Goal: Navigation & Orientation: Find specific page/section

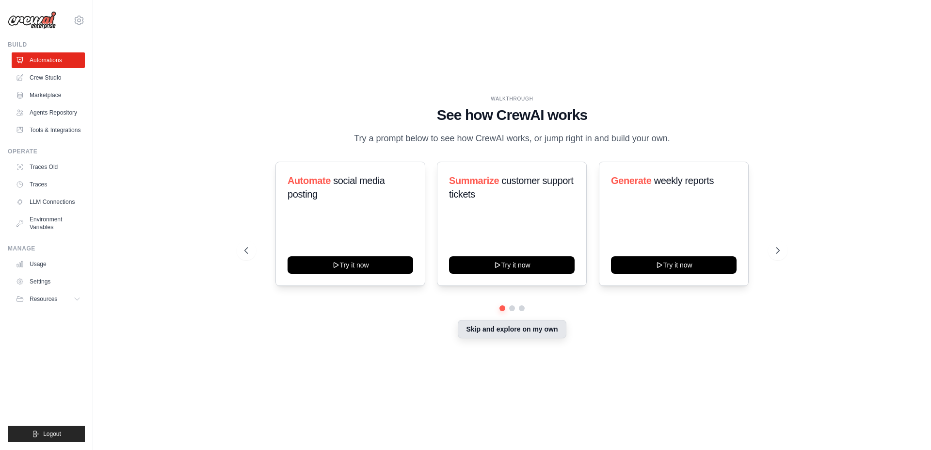
click at [536, 332] on button "Skip and explore on my own" at bounding box center [512, 329] width 108 height 18
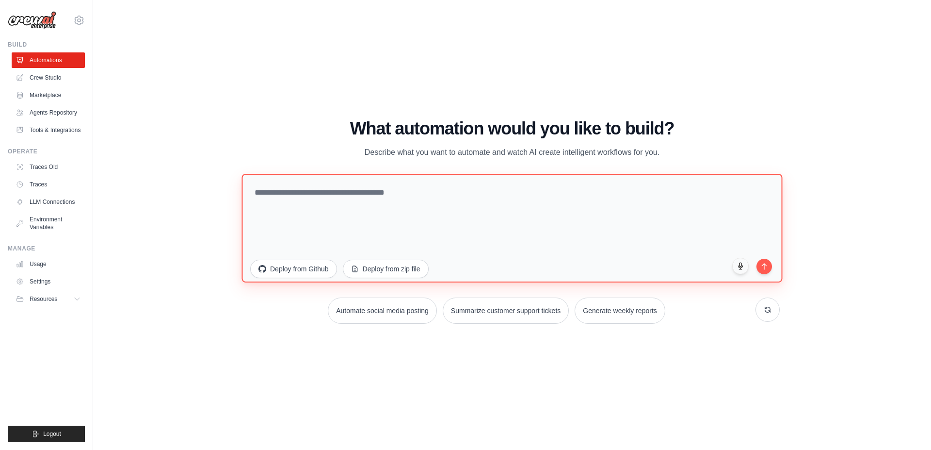
click at [370, 218] on textarea at bounding box center [511, 227] width 541 height 109
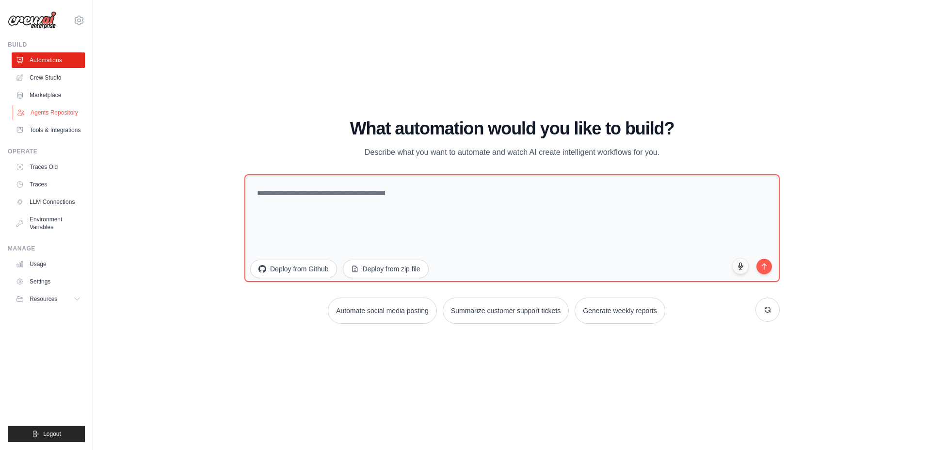
click at [52, 112] on link "Agents Repository" at bounding box center [49, 113] width 73 height 16
